Goal: Transaction & Acquisition: Download file/media

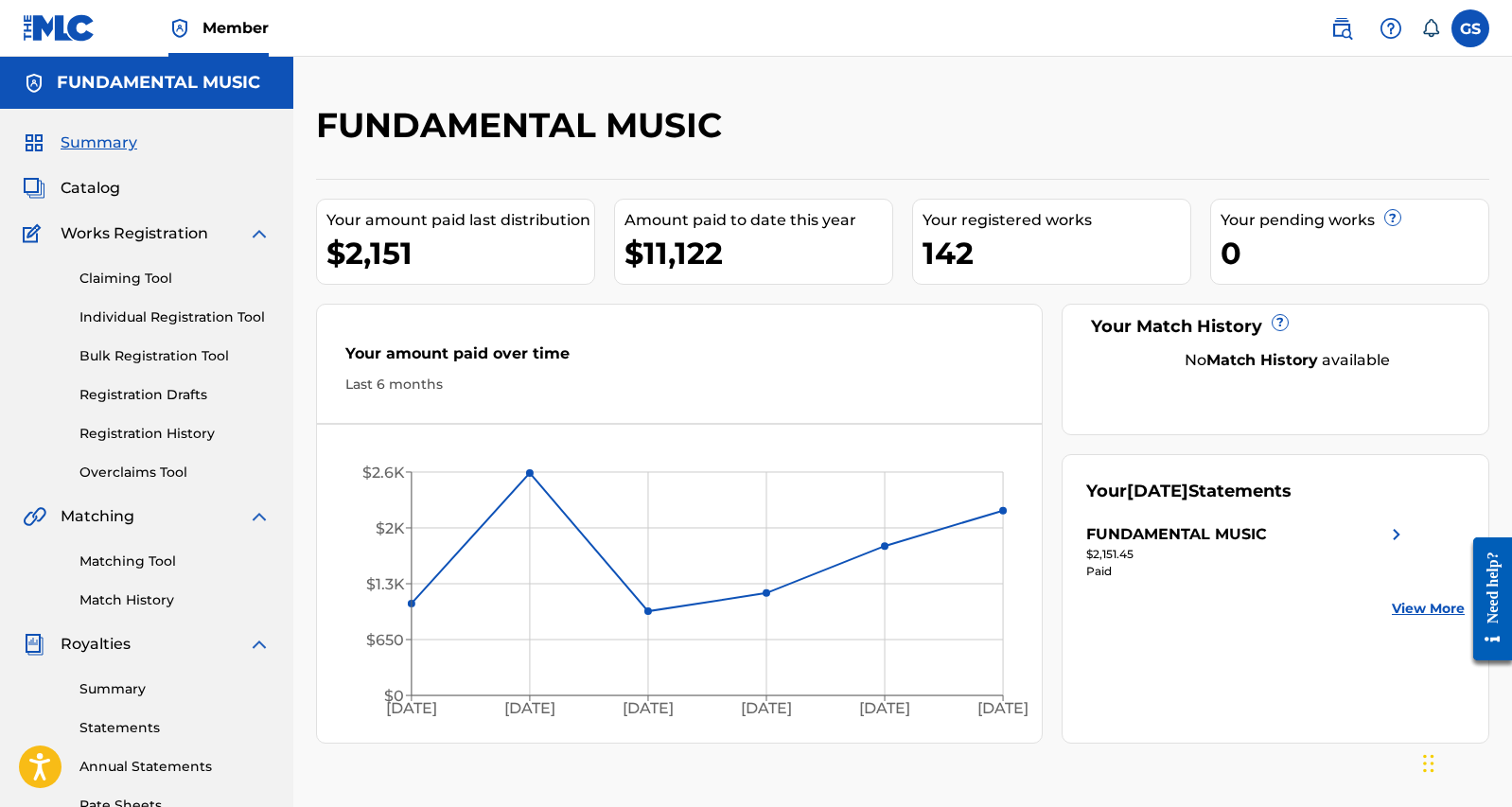
click at [139, 729] on link "Statements" at bounding box center [174, 728] width 191 height 20
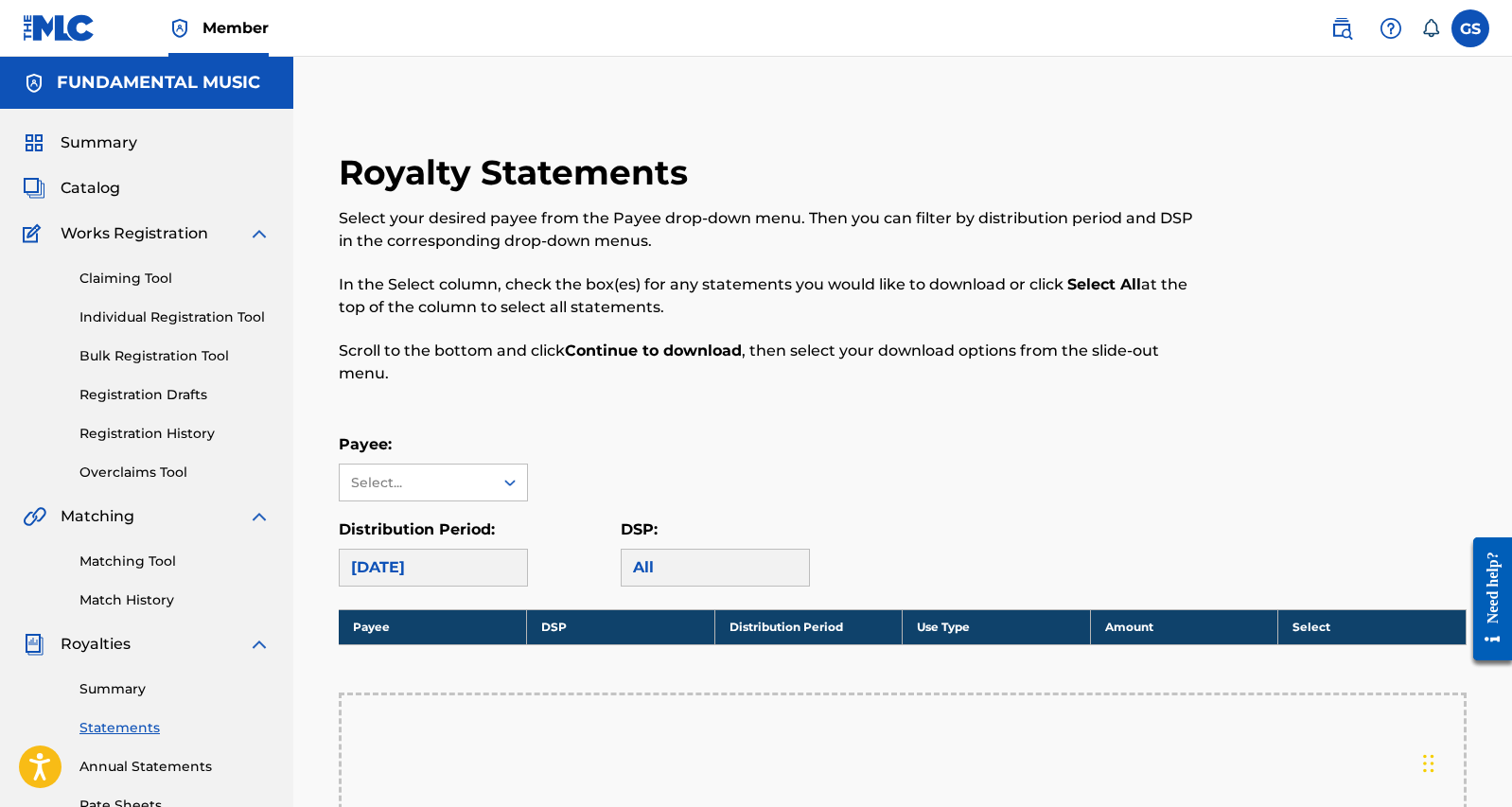
scroll to position [231, 0]
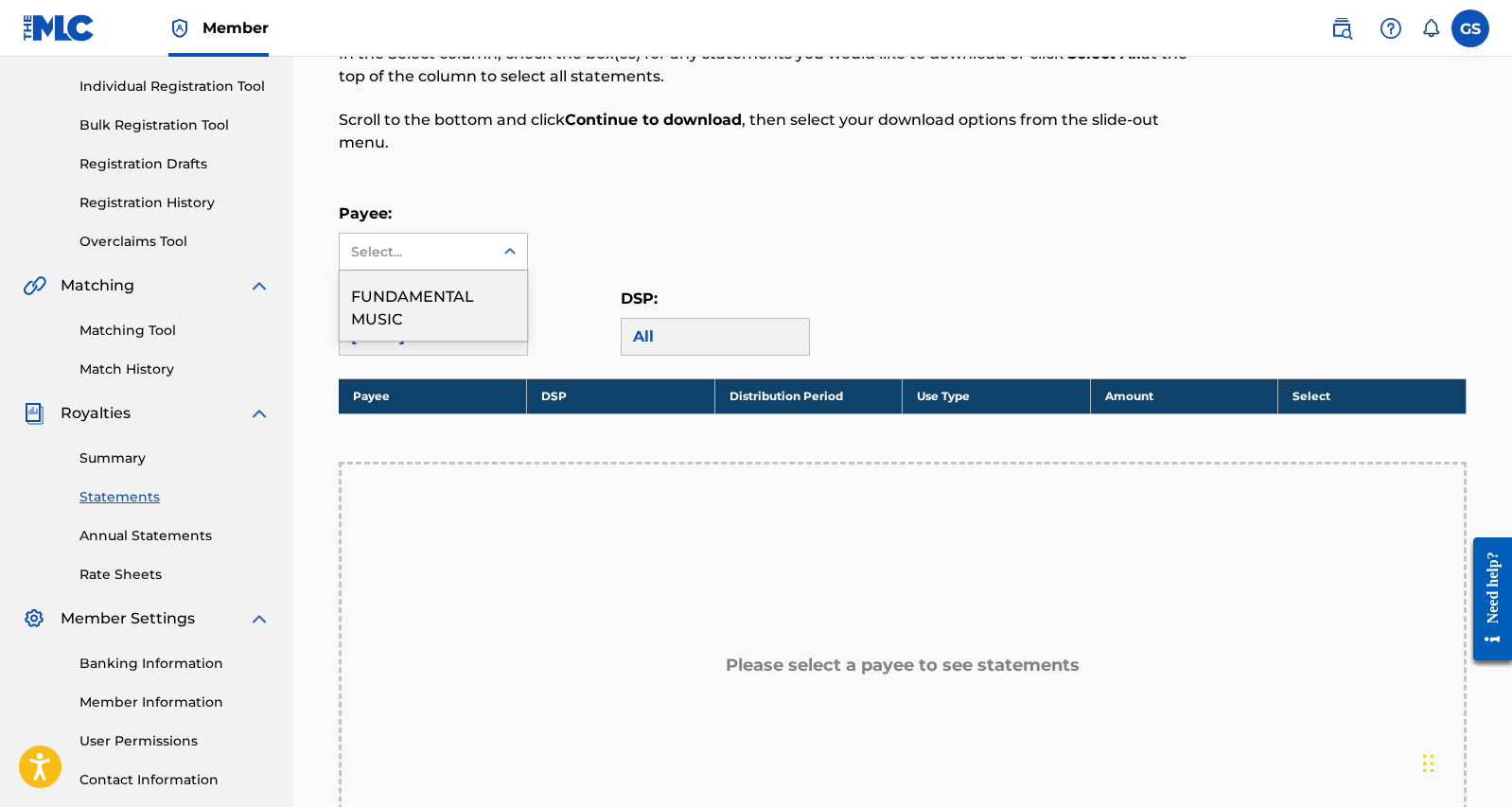
click at [491, 257] on div "Select..." at bounding box center [416, 252] width 153 height 36
click at [470, 295] on div "FUNDAMENTAL MUSIC" at bounding box center [433, 306] width 187 height 70
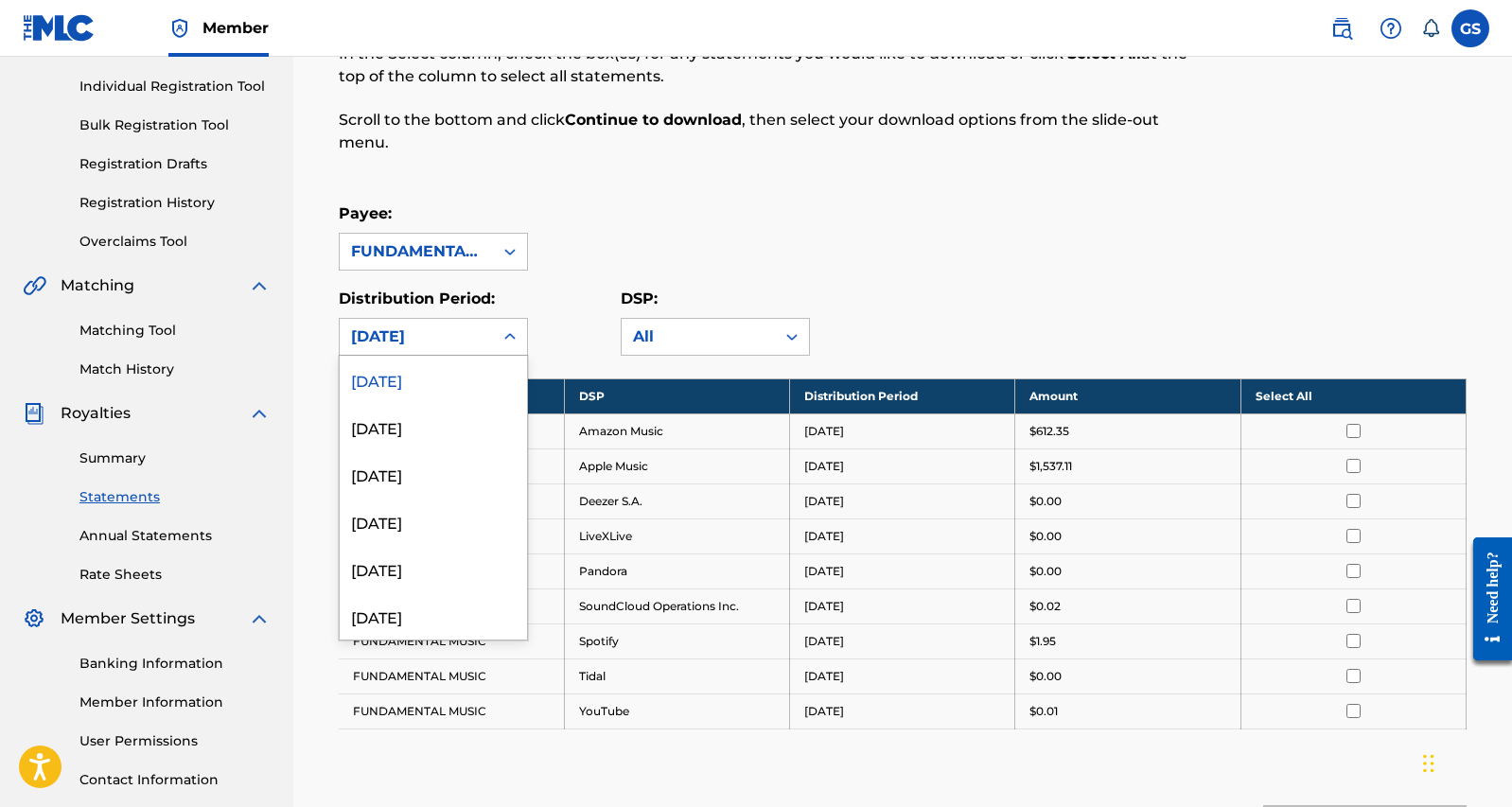
click at [495, 342] on div at bounding box center [510, 337] width 34 height 34
click at [444, 557] on div "[DATE]" at bounding box center [433, 568] width 187 height 47
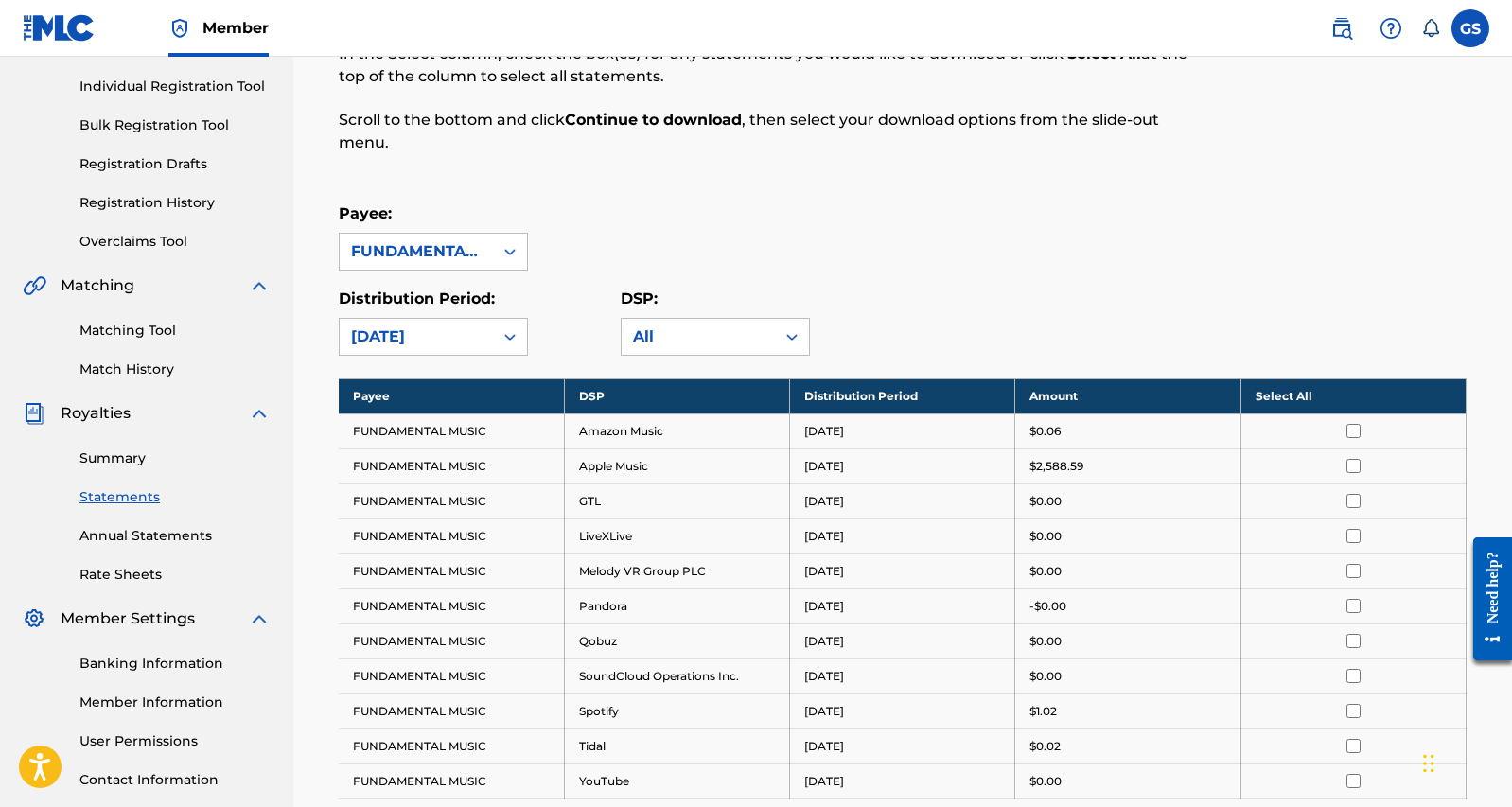
click at [1354, 429] on input "checkbox" at bounding box center [1353, 431] width 14 height 14
click at [1317, 392] on th "Deselect All" at bounding box center [1352, 395] width 225 height 35
click at [1317, 392] on th "Select All" at bounding box center [1352, 395] width 225 height 35
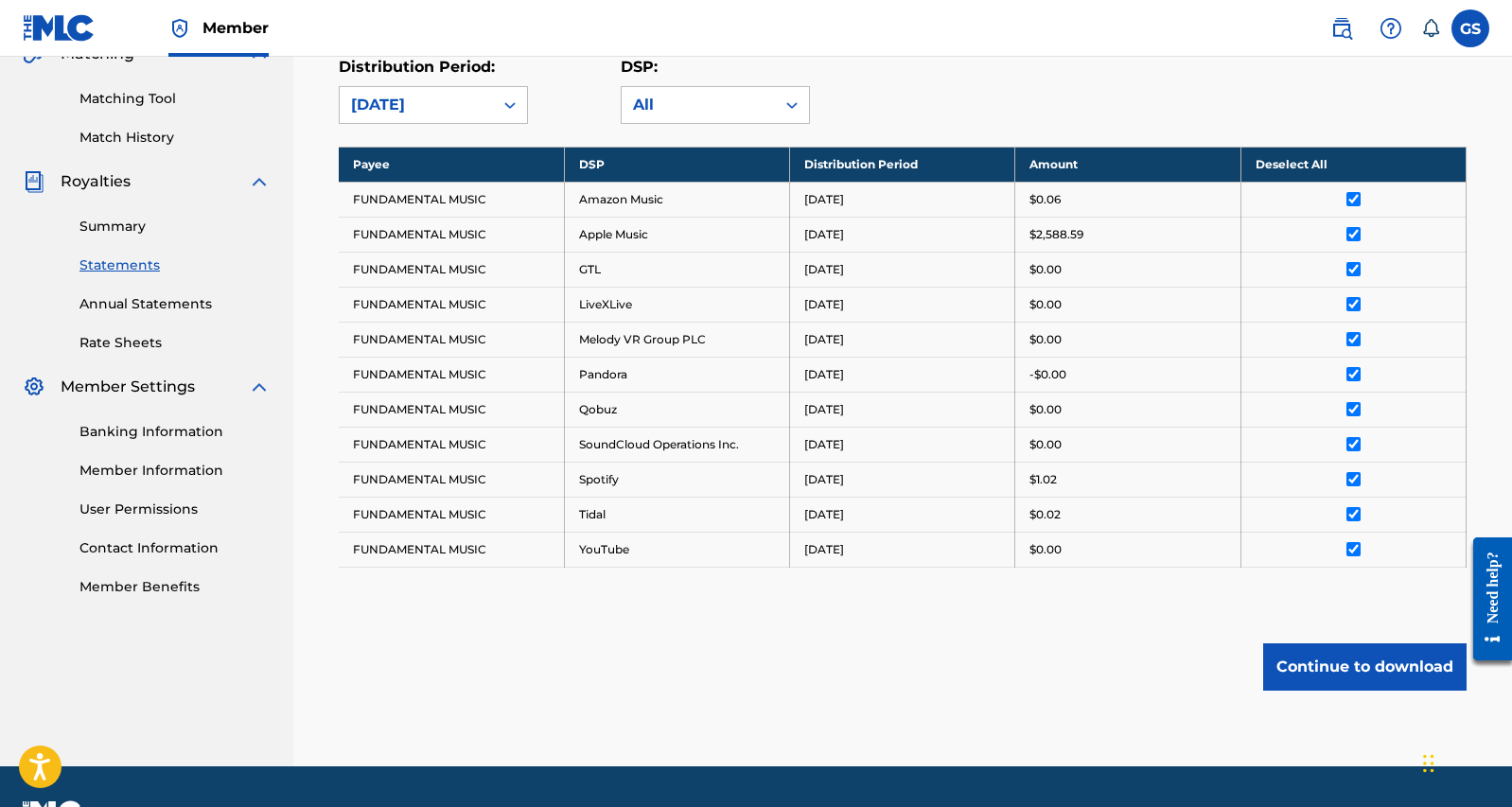
scroll to position [512, 0]
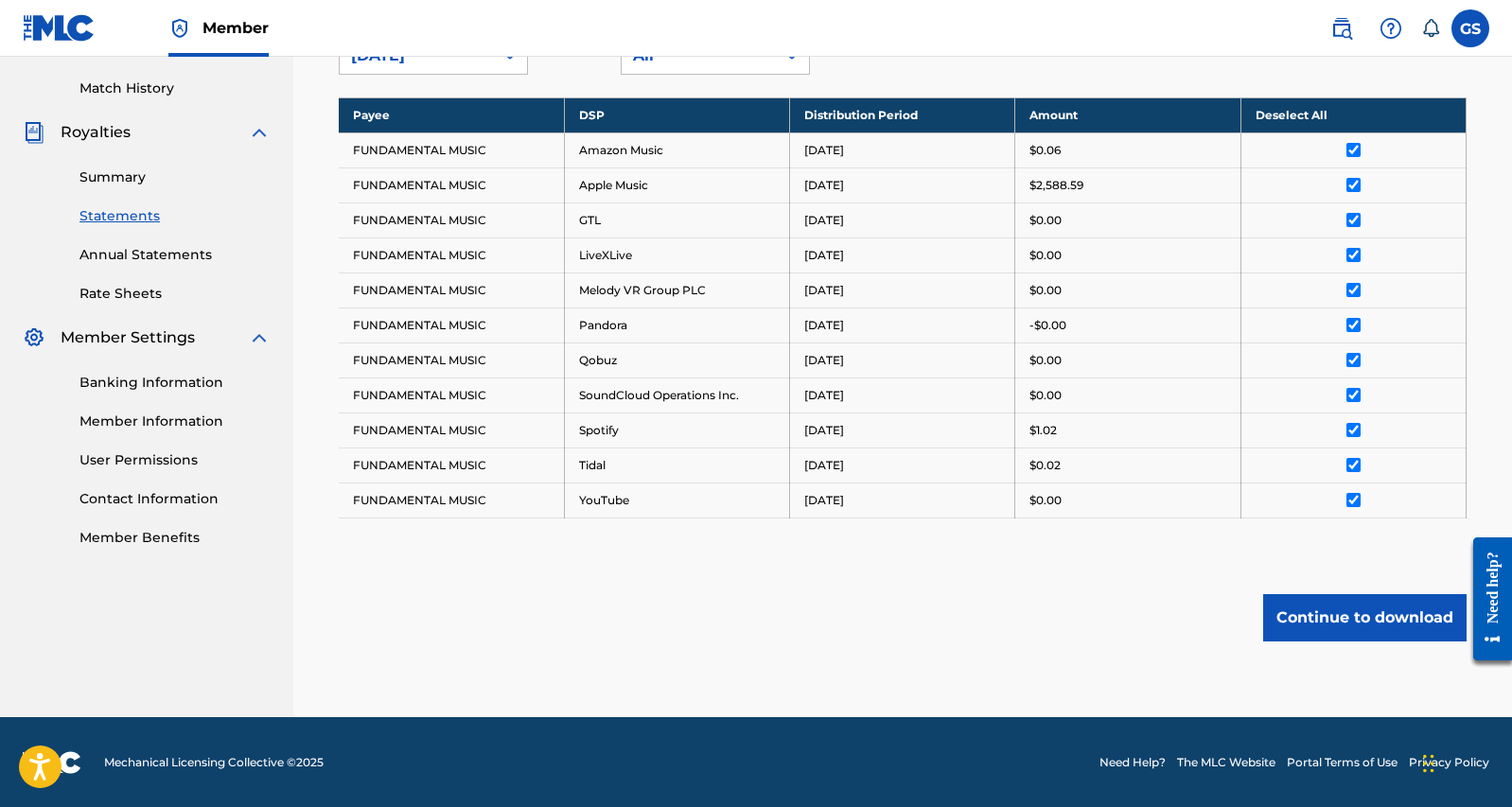
click at [1354, 622] on button "Continue to download" at bounding box center [1364, 617] width 203 height 47
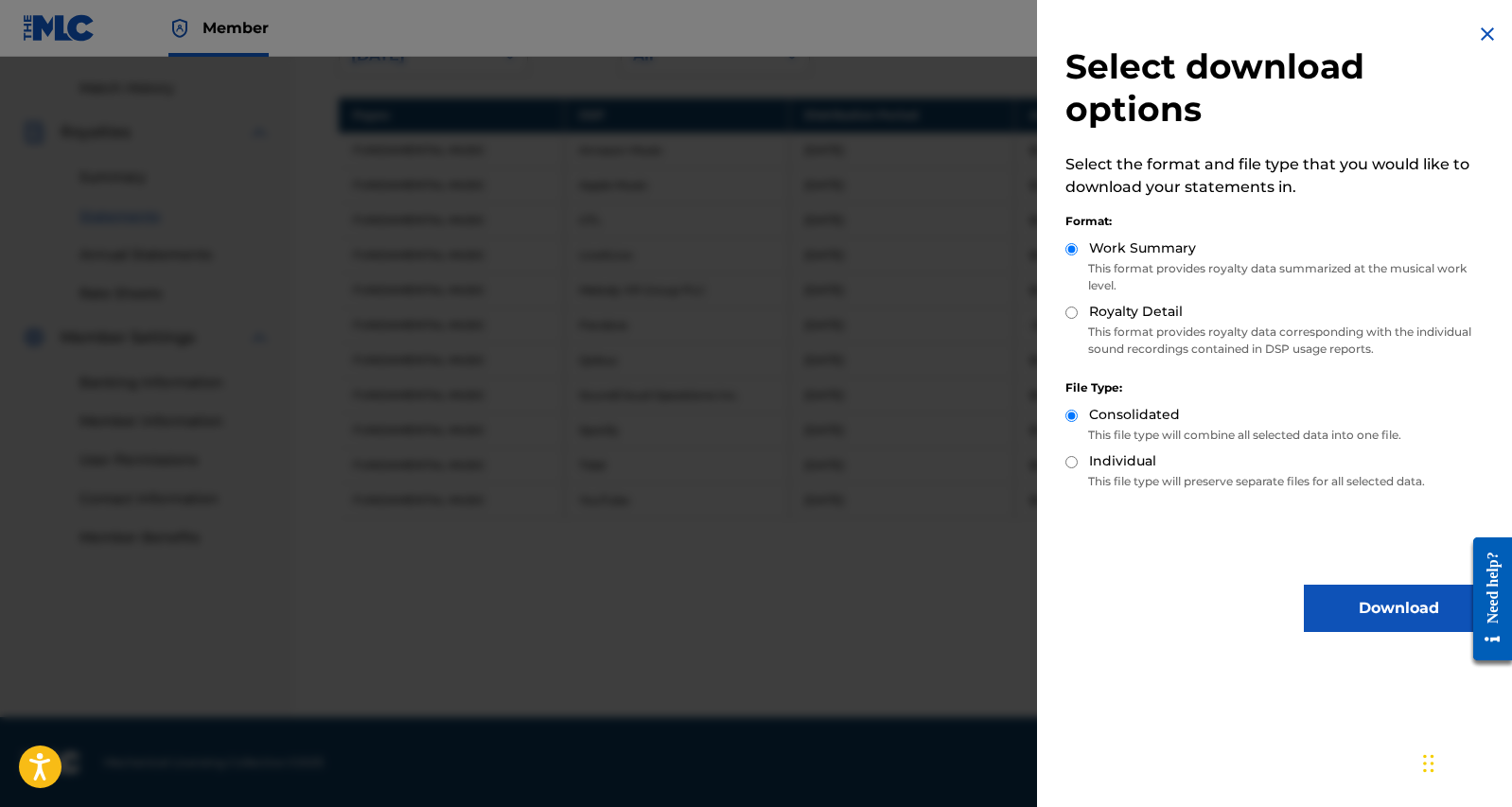
click at [1071, 312] on input "Royalty Detail" at bounding box center [1071, 313] width 12 height 12
radio input "true"
click at [1342, 613] on button "Download" at bounding box center [1398, 608] width 189 height 47
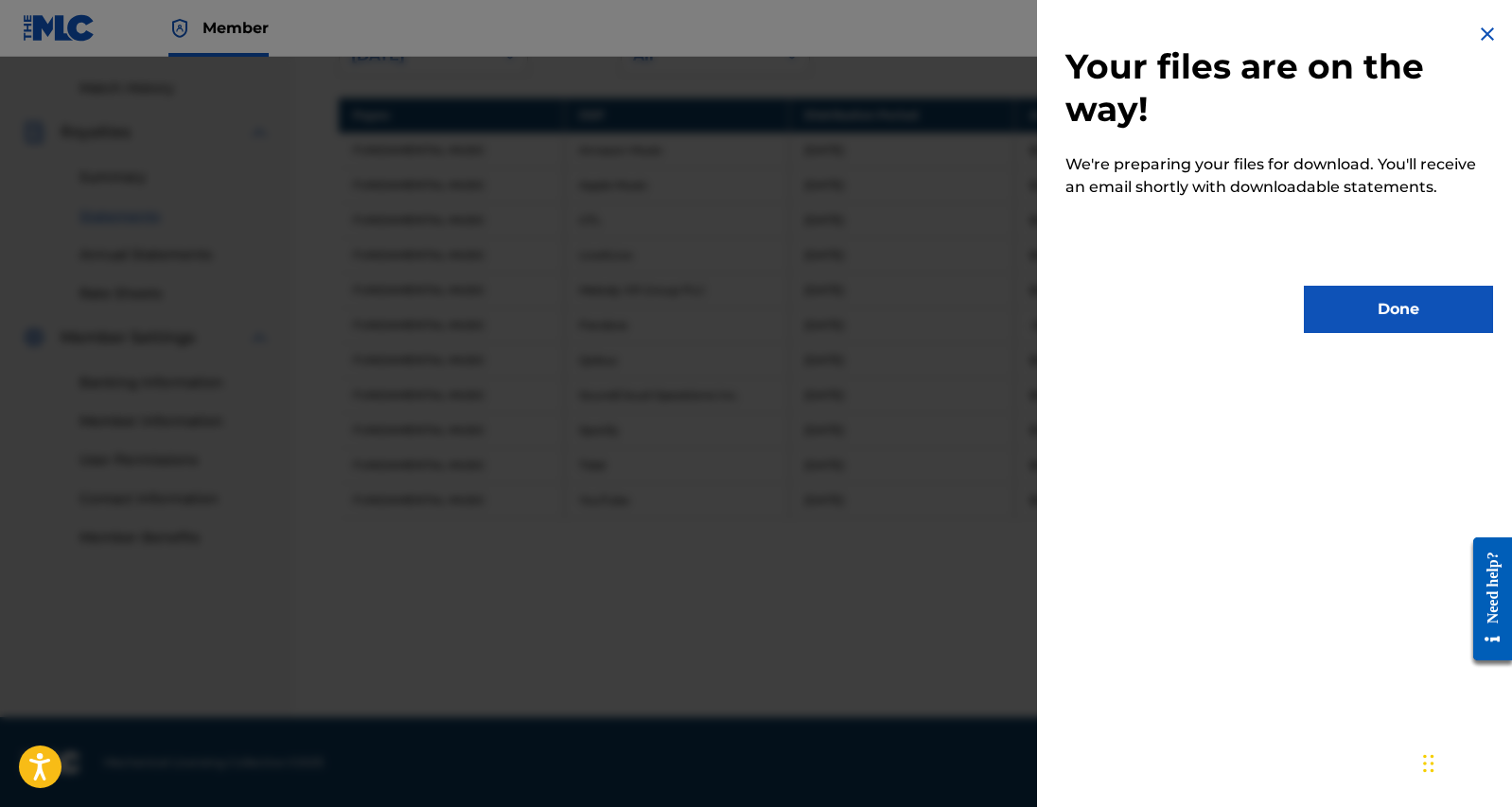
click at [1377, 316] on button "Done" at bounding box center [1398, 309] width 189 height 47
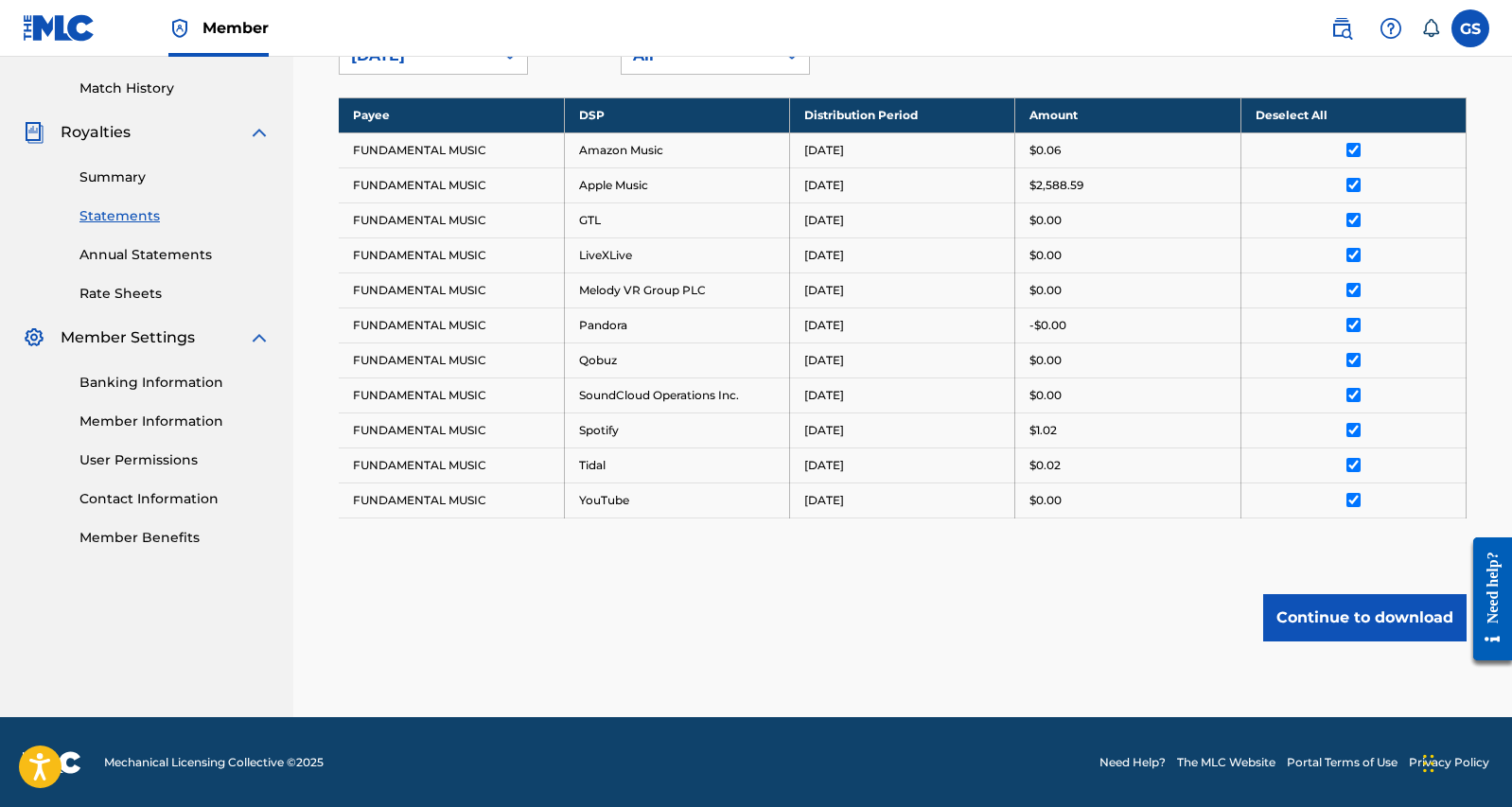
scroll to position [281, 0]
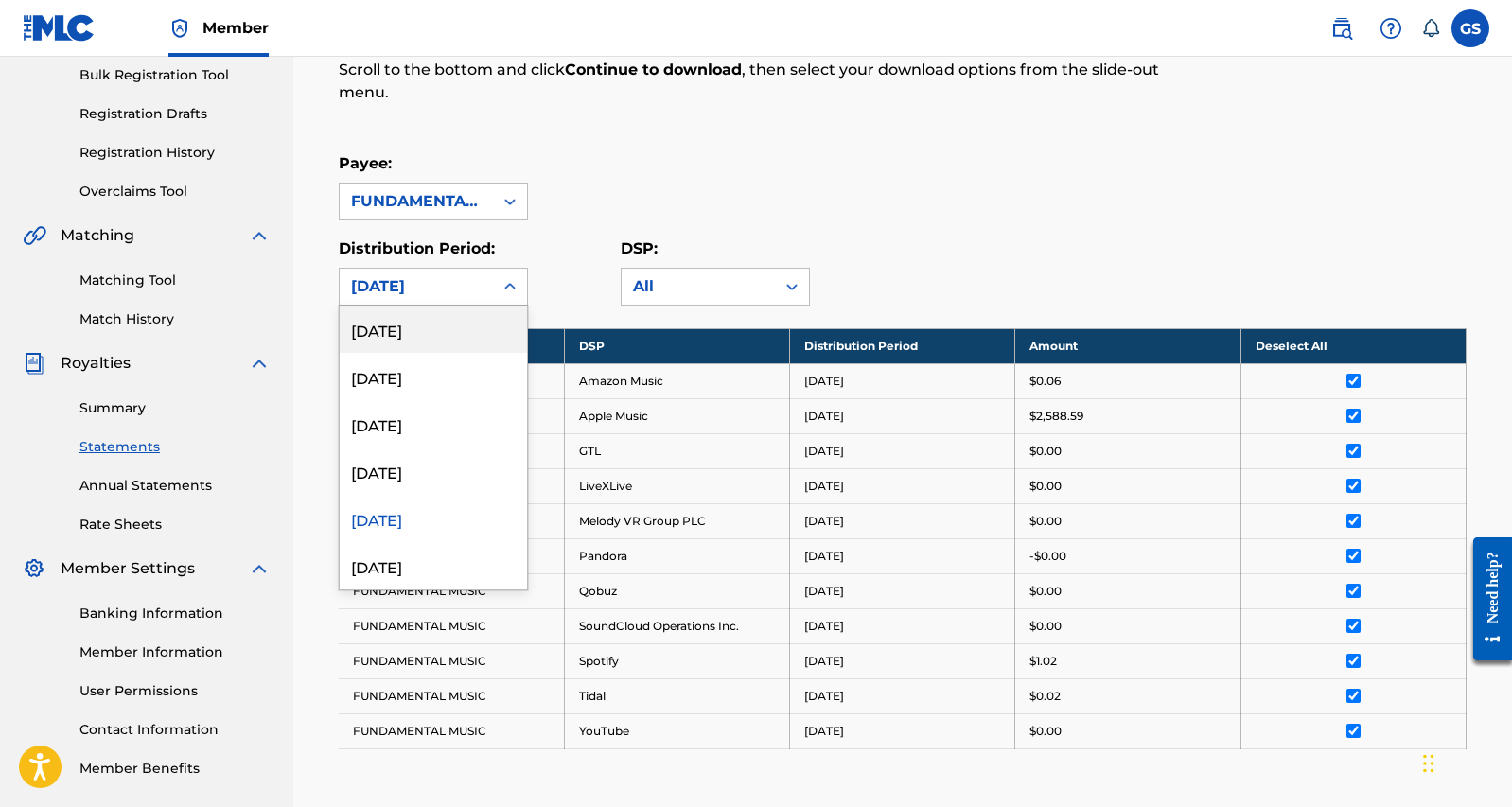
click at [515, 289] on icon at bounding box center [509, 286] width 19 height 19
click at [447, 473] on div "[DATE]" at bounding box center [433, 470] width 187 height 47
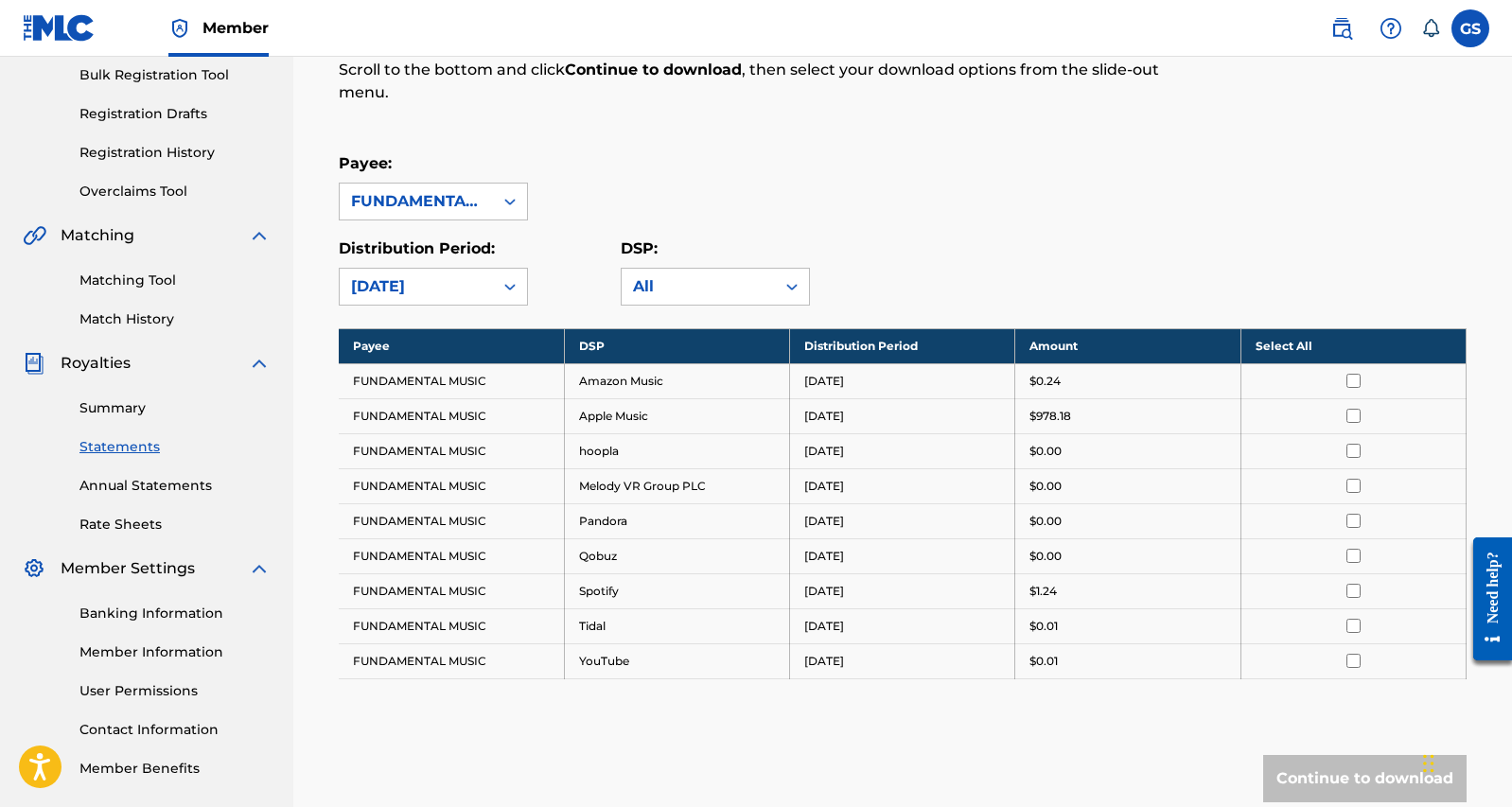
click at [1353, 380] on input "checkbox" at bounding box center [1353, 381] width 14 height 14
click at [1338, 342] on th "Deselect All" at bounding box center [1352, 345] width 225 height 35
click at [1338, 342] on th "Select All" at bounding box center [1352, 345] width 225 height 35
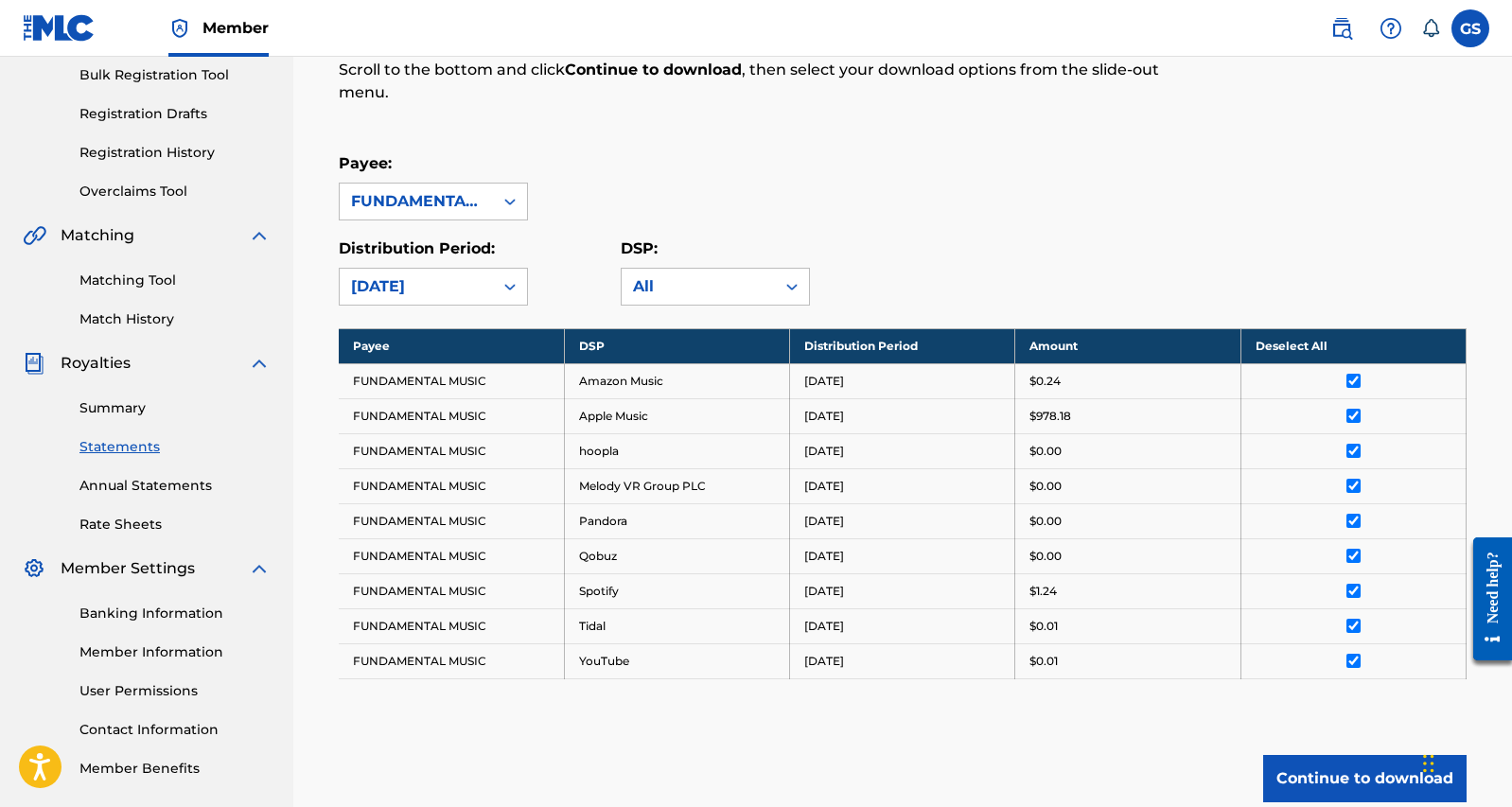
click at [1359, 784] on button "Continue to download" at bounding box center [1364, 778] width 203 height 47
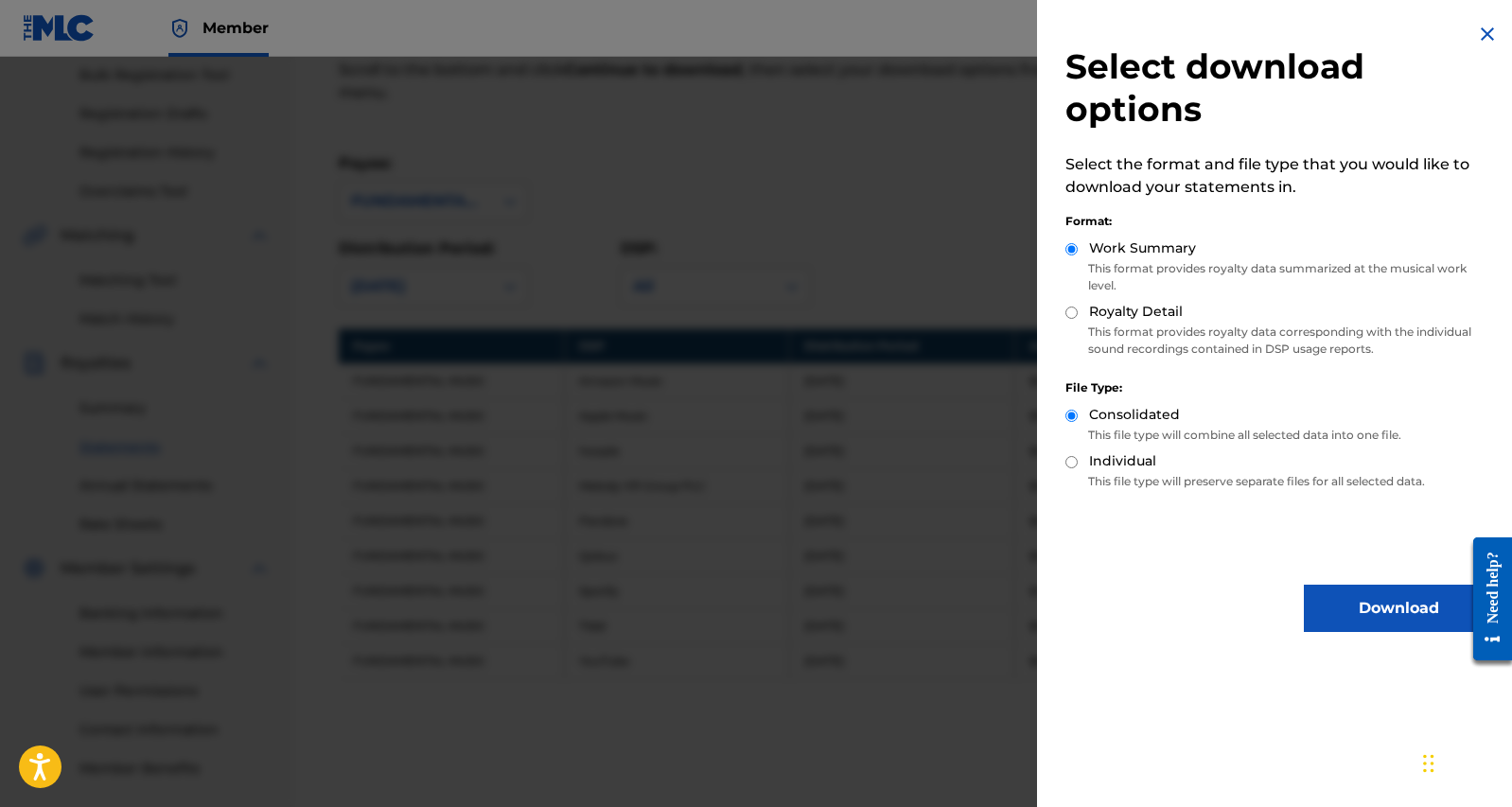
click at [1070, 308] on input "Royalty Detail" at bounding box center [1071, 313] width 12 height 12
radio input "true"
click at [1378, 602] on button "Download" at bounding box center [1398, 608] width 189 height 47
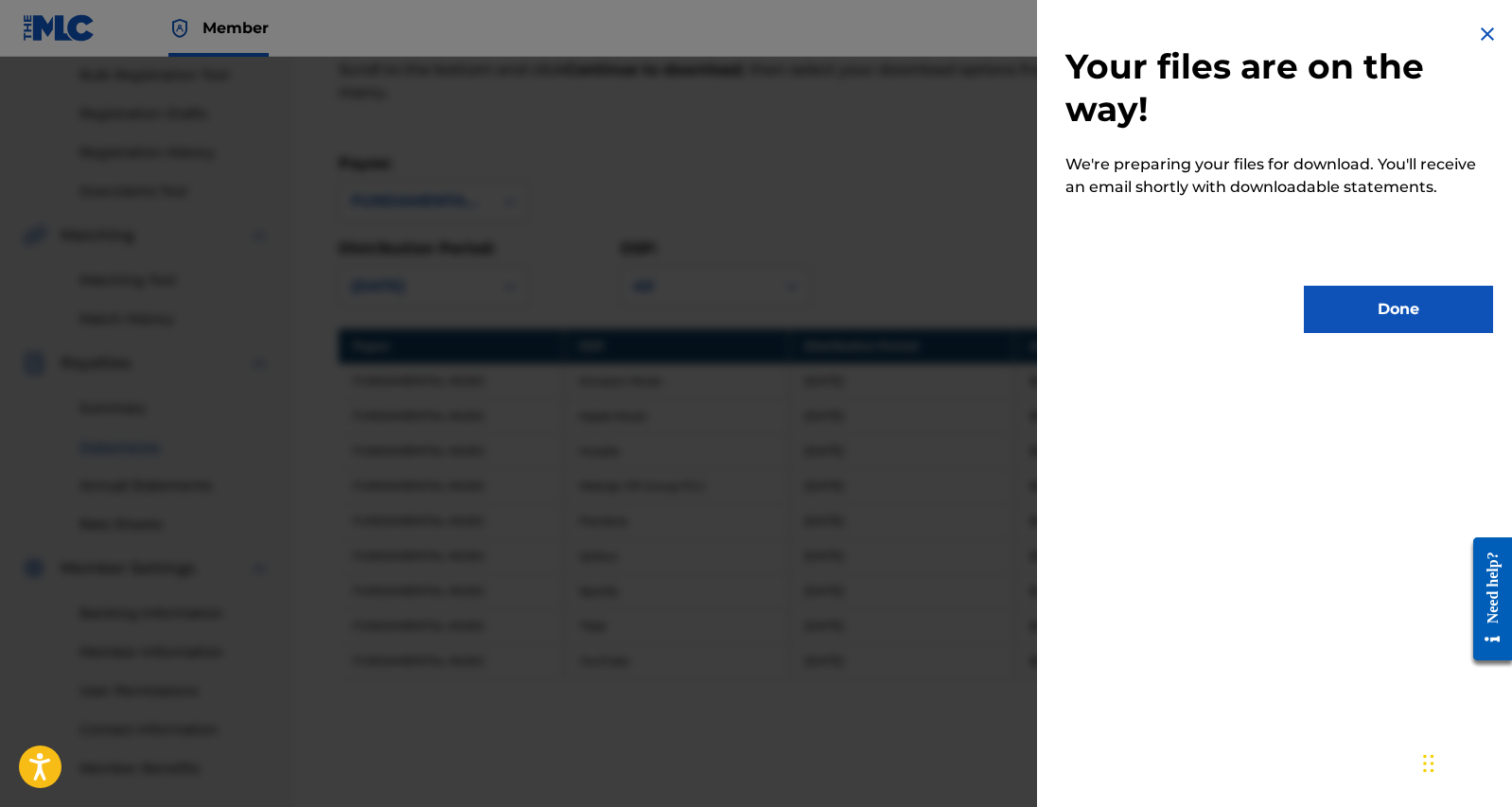
click at [1374, 319] on button "Done" at bounding box center [1398, 309] width 189 height 47
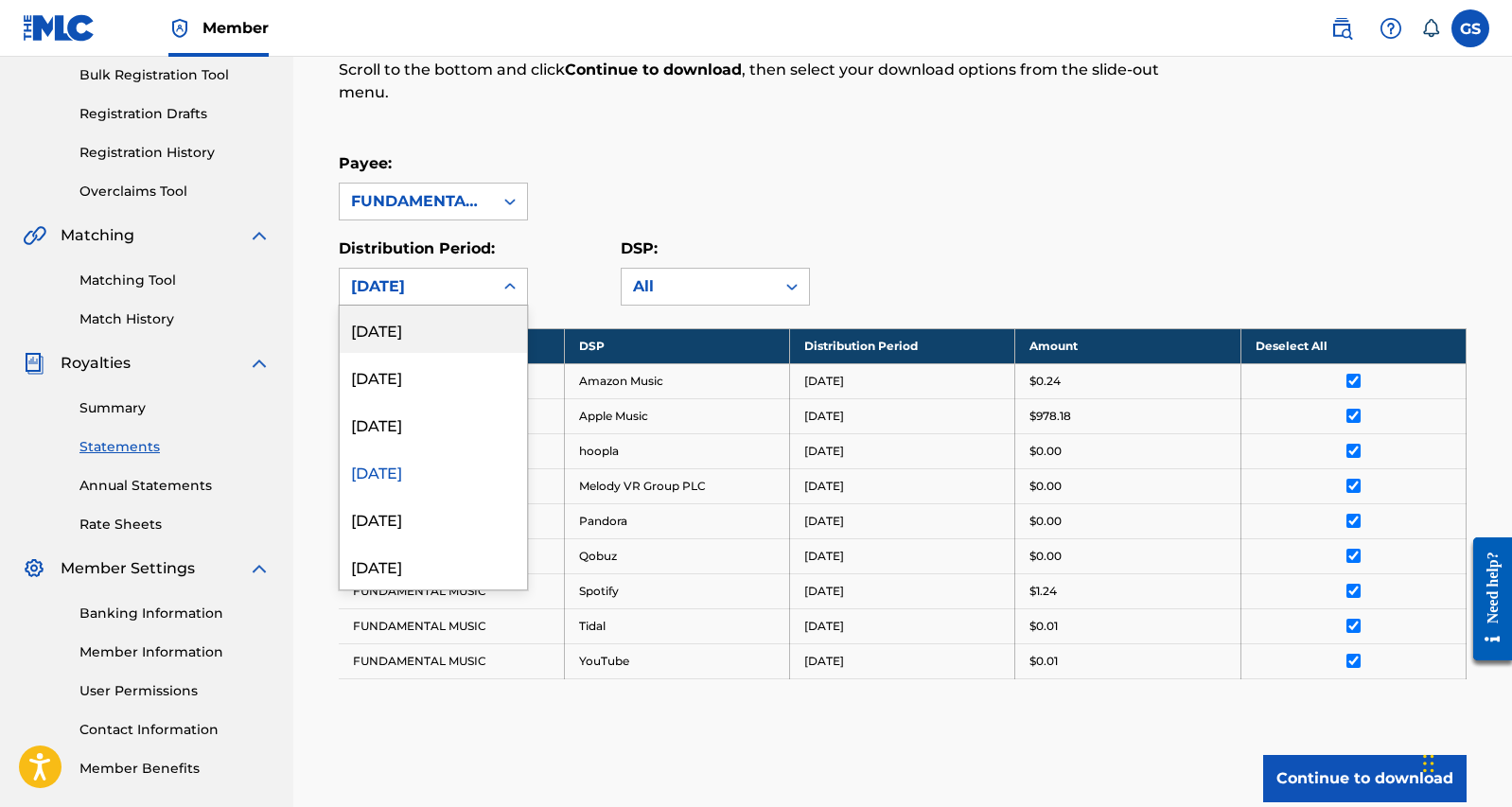
click at [417, 285] on div "[DATE]" at bounding box center [416, 286] width 131 height 23
click at [429, 424] on div "[DATE]" at bounding box center [433, 423] width 187 height 47
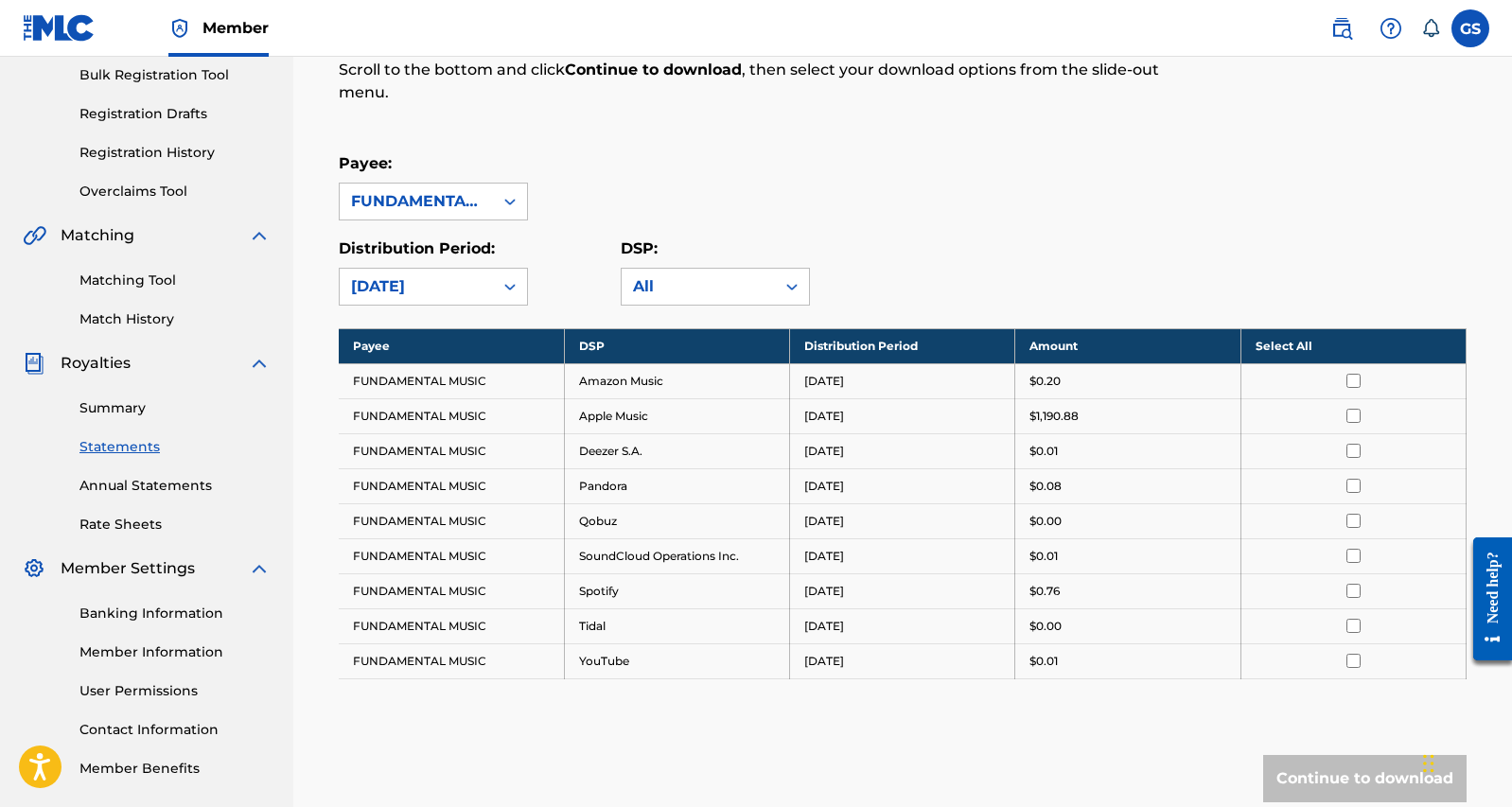
click at [1358, 346] on th "Select All" at bounding box center [1352, 345] width 225 height 35
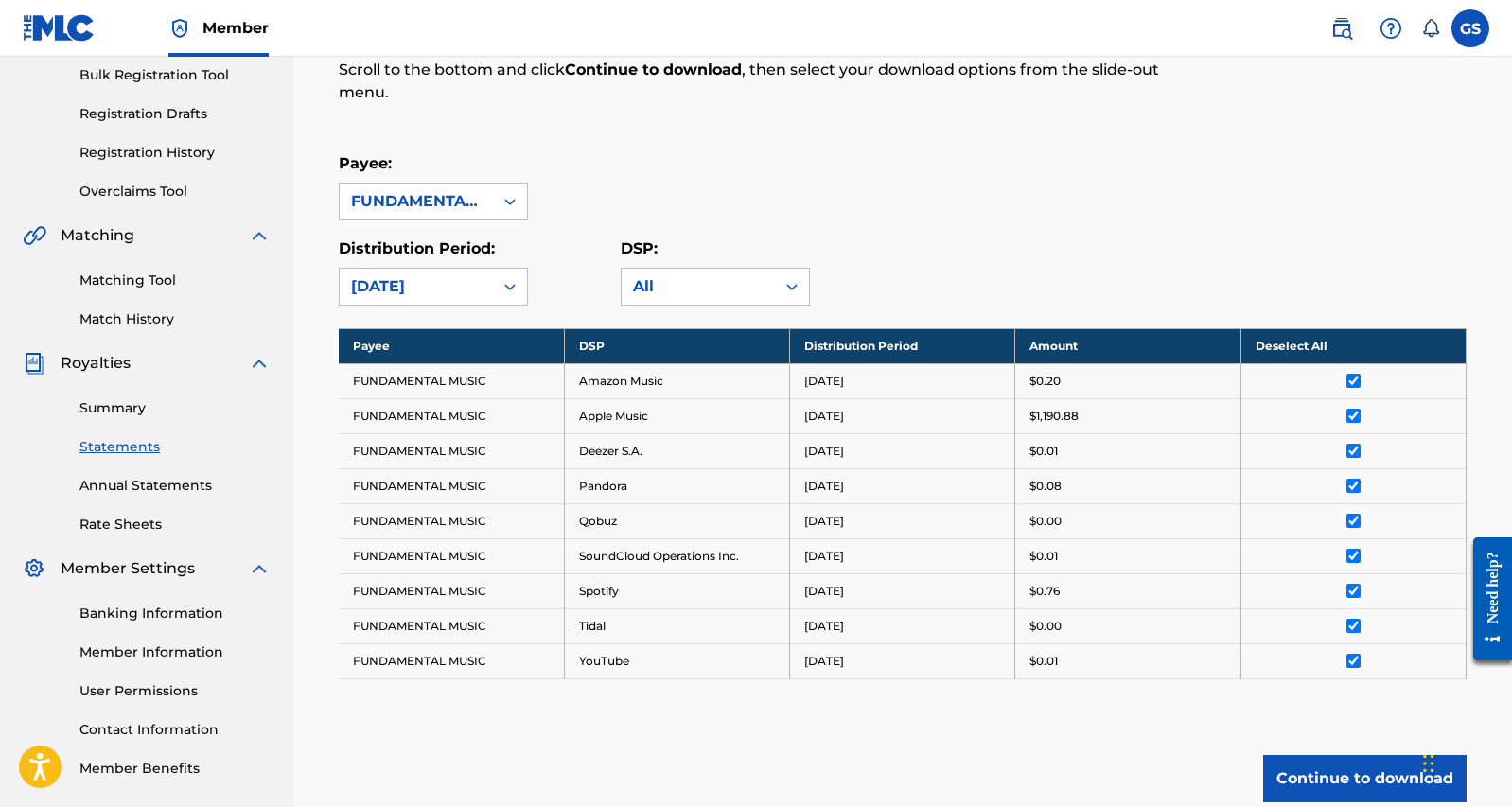
click at [1377, 784] on button "Continue to download" at bounding box center [1364, 778] width 203 height 47
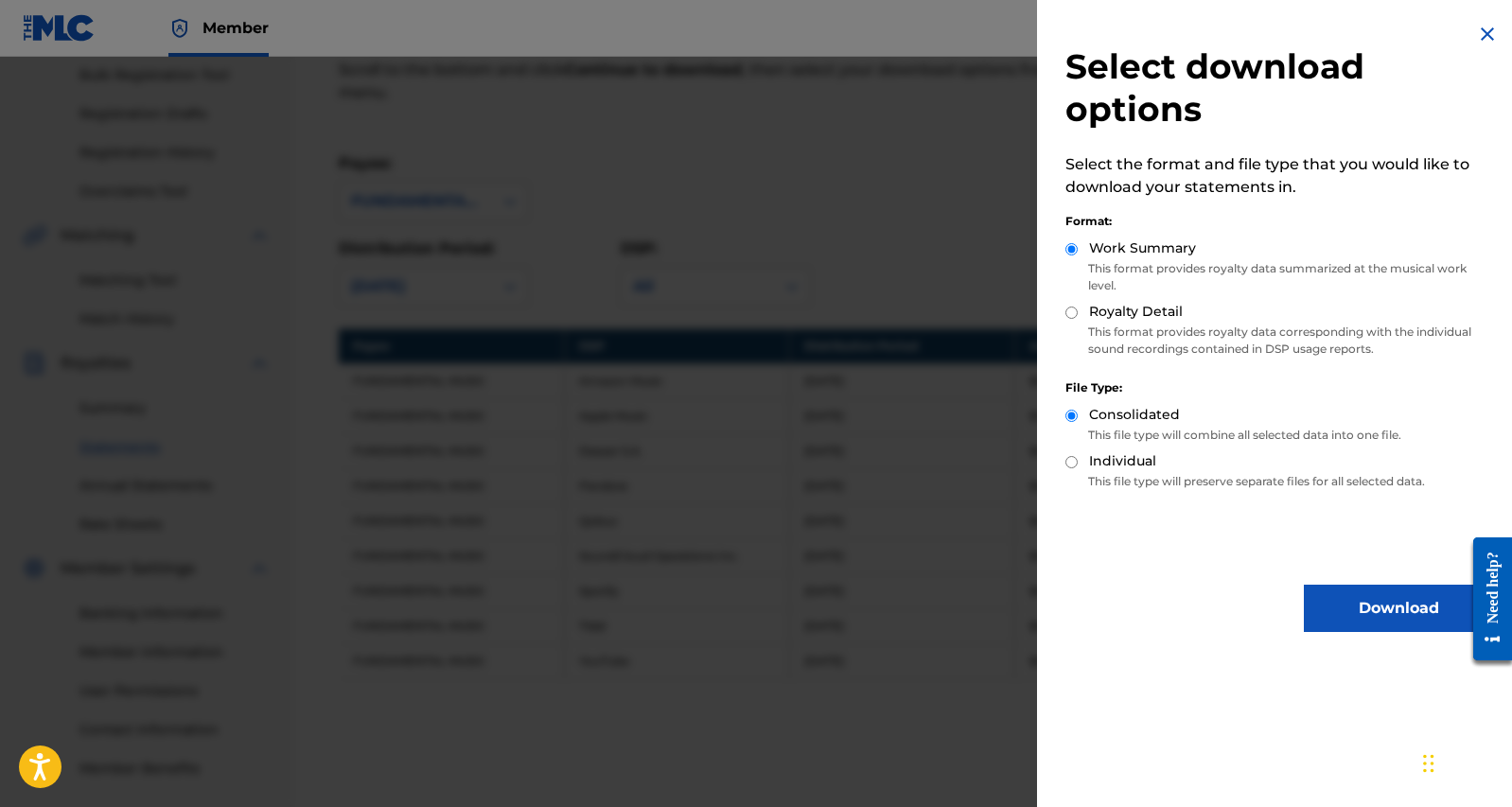
click at [1071, 314] on input "Royalty Detail" at bounding box center [1071, 313] width 12 height 12
radio input "true"
click at [1342, 597] on button "Download" at bounding box center [1398, 608] width 189 height 47
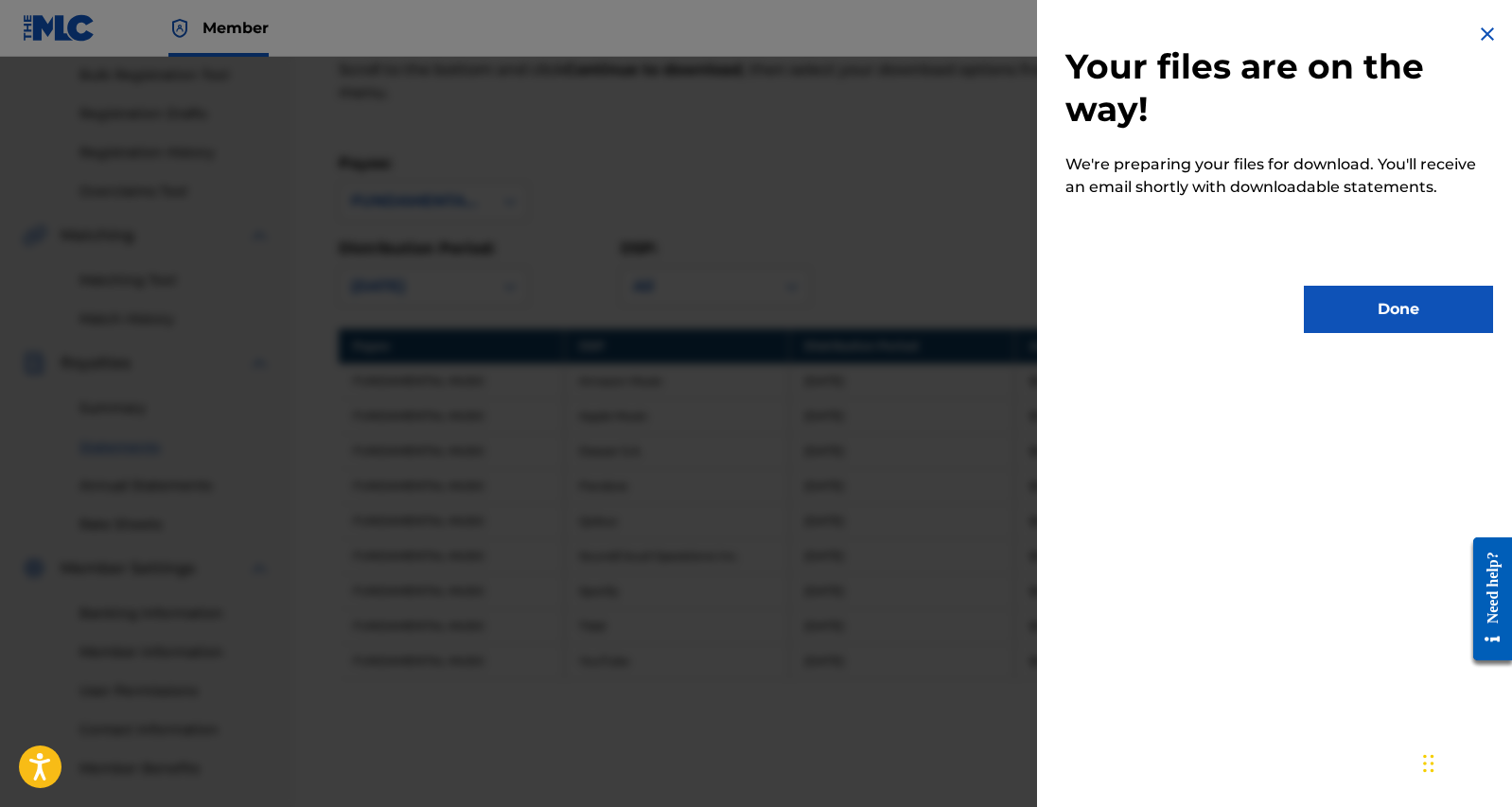
click at [1360, 315] on button "Done" at bounding box center [1398, 309] width 189 height 47
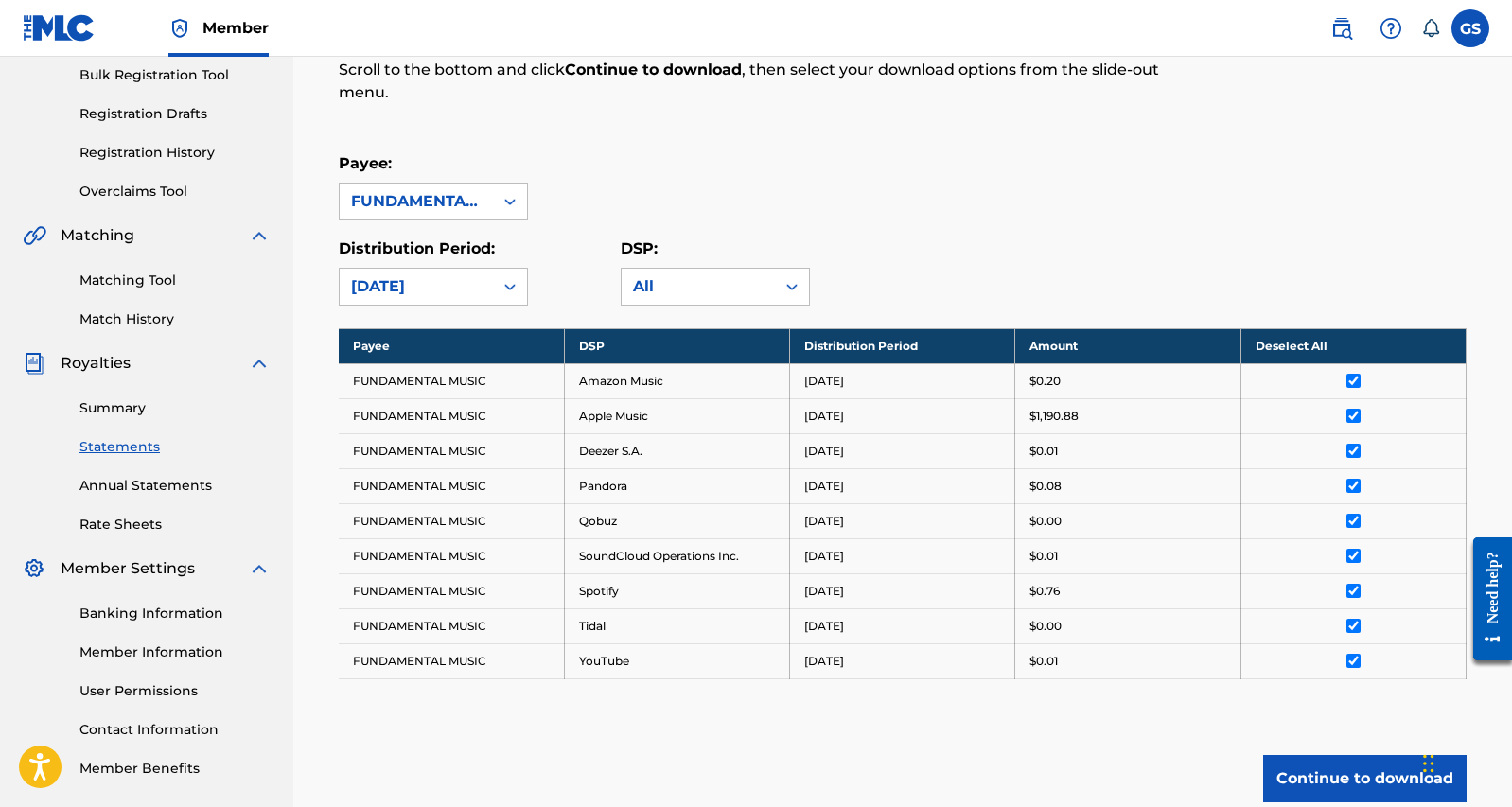
click at [1063, 156] on div "Payee: FUNDAMENTAL MUSIC" at bounding box center [903, 186] width 1128 height 68
